Goal: Information Seeking & Learning: Learn about a topic

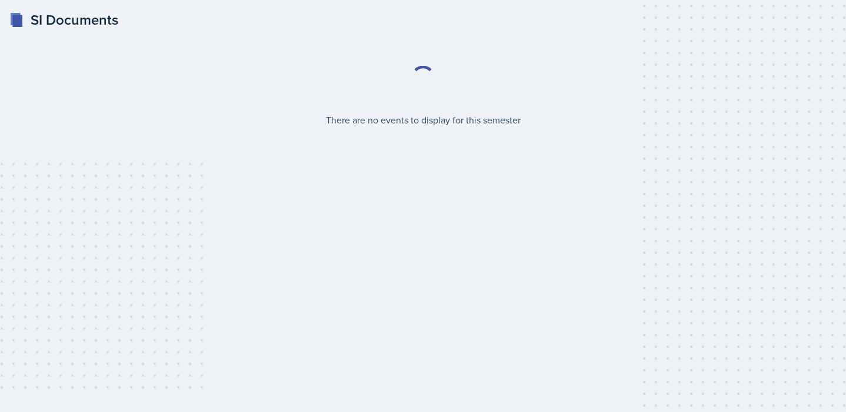
select select "2bed604d-1099-4043-b1bc-2365e8740244"
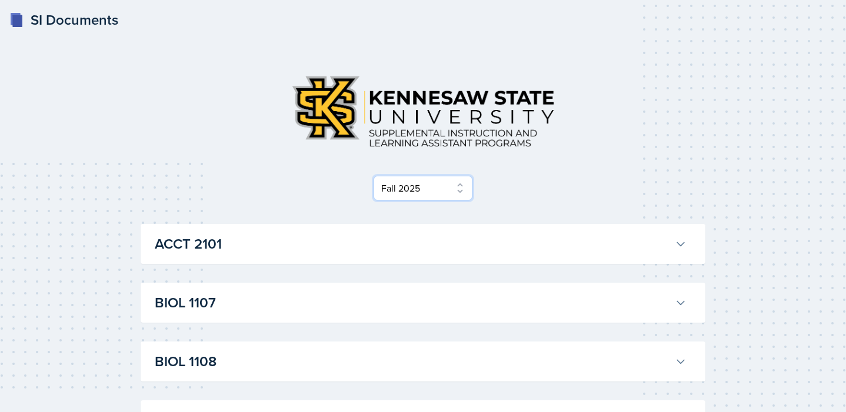
click at [448, 186] on select "Select Semester Fall 2025 Summer 2025 Spring 2025 Fall 2024 Summer 2024 Spring …" at bounding box center [423, 188] width 99 height 25
click at [374, 176] on select "Select Semester Fall 2025 Summer 2025 Spring 2025 Fall 2024 Summer 2024 Spring …" at bounding box center [423, 188] width 99 height 25
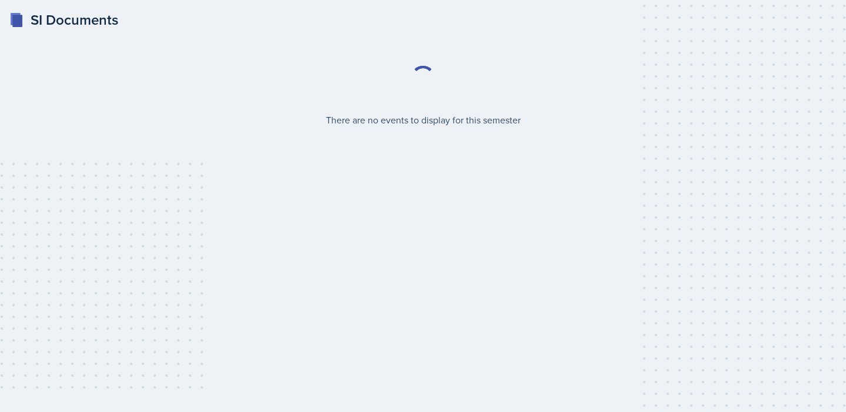
select select "2bed604d-1099-4043-b1bc-2365e8740244"
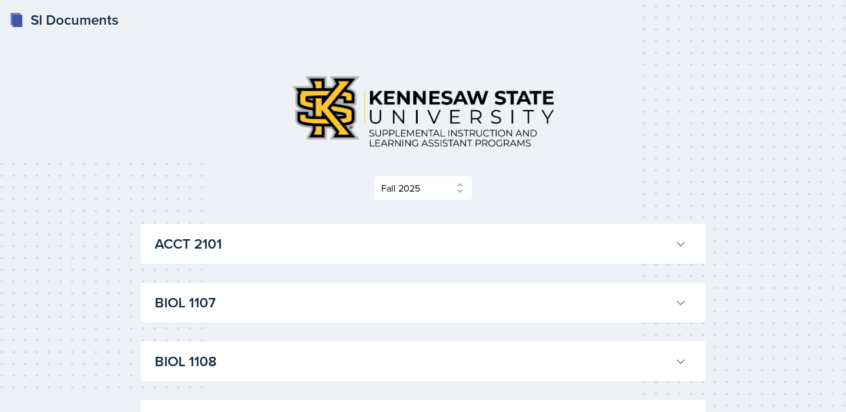
click at [627, 235] on h3 "ACCT 2101" at bounding box center [412, 244] width 515 height 21
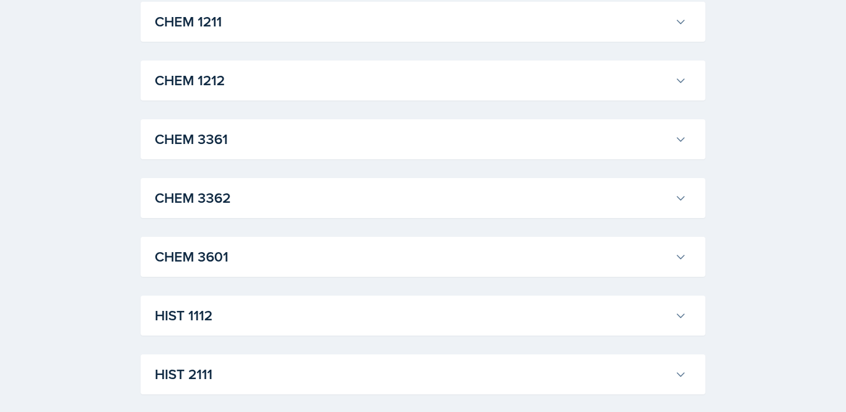
scroll to position [2682, 0]
